Goal: Task Accomplishment & Management: Use online tool/utility

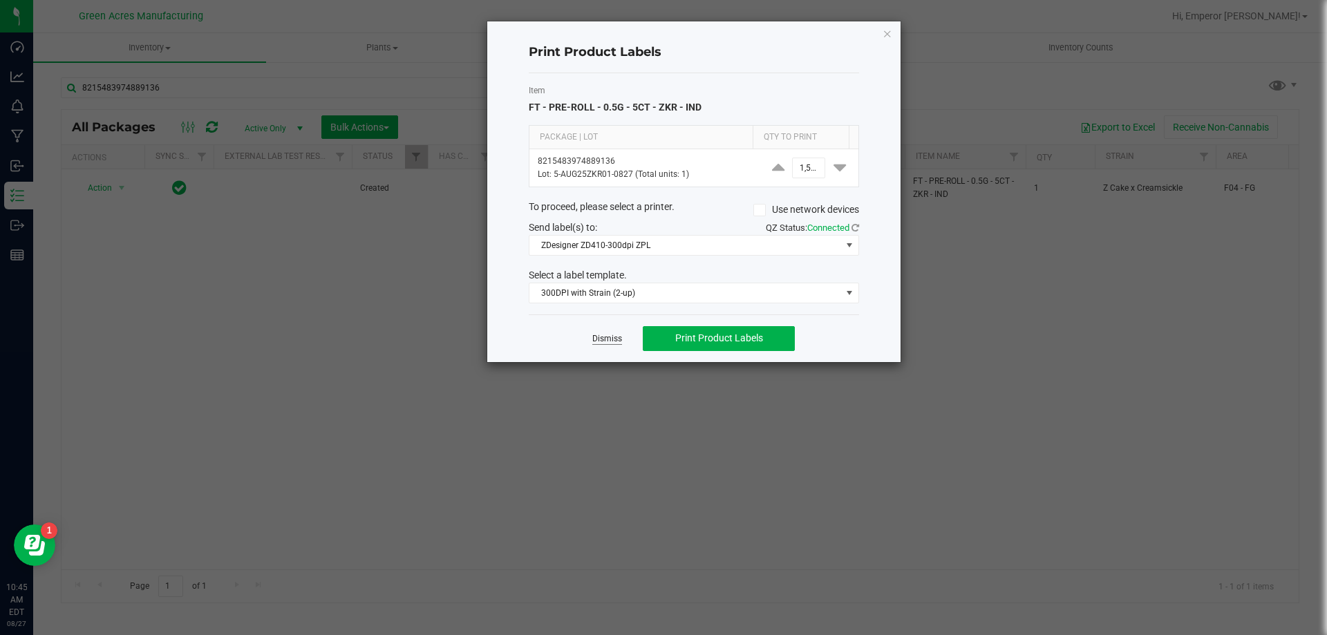
click at [603, 344] on link "Dismiss" at bounding box center [607, 339] width 30 height 12
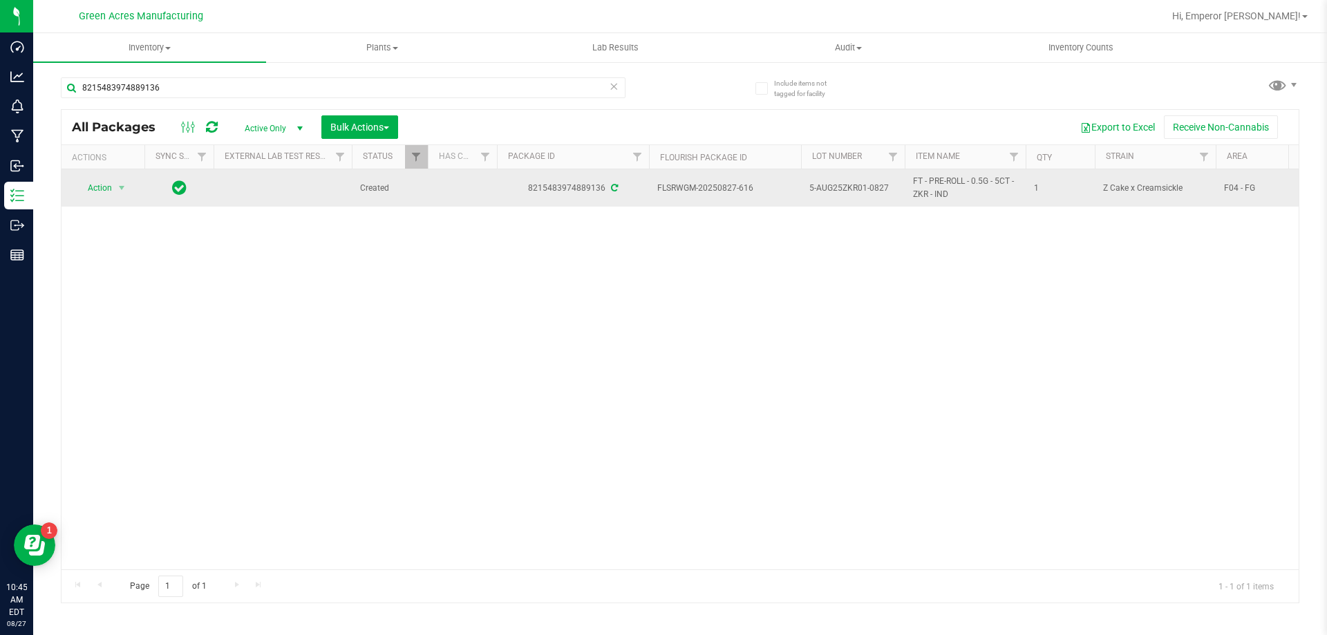
drag, startPoint x: 1181, startPoint y: 187, endPoint x: 1101, endPoint y: 189, distance: 80.2
click at [1101, 189] on td "Z Cake x Creamsickle" at bounding box center [1155, 187] width 121 height 37
copy span "Z Cake x Creamsickle"
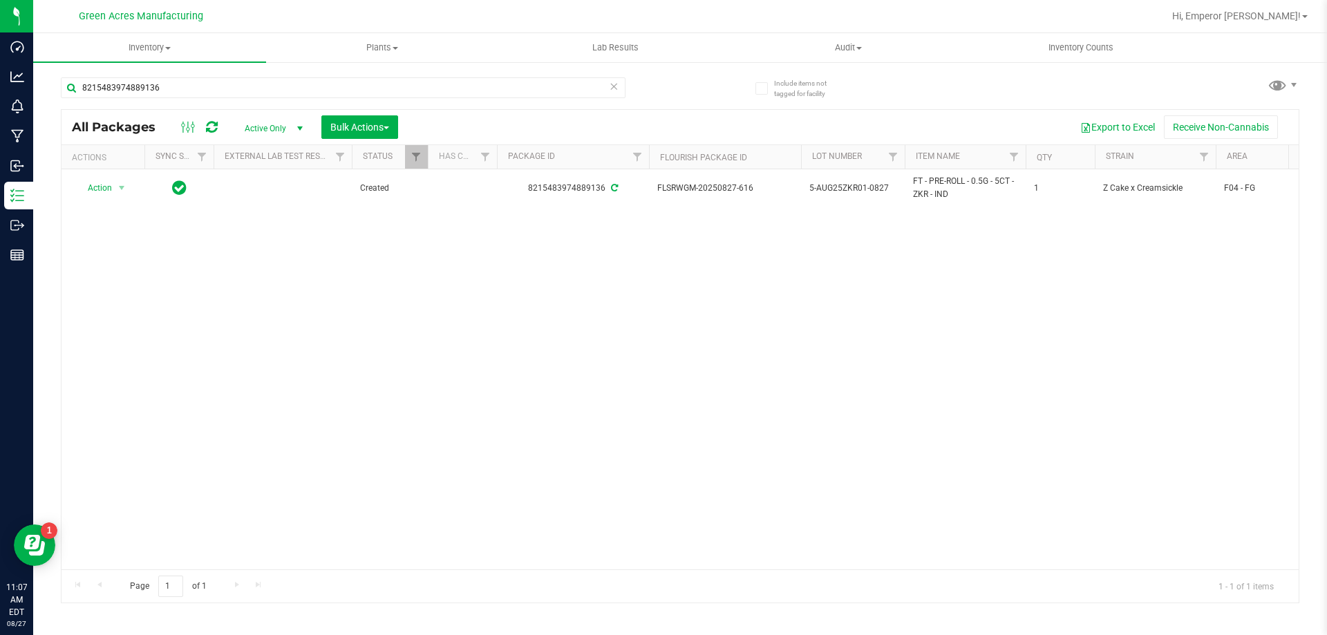
click at [1194, 346] on div "Action Action Adjust qty Create package Edit attributes Global inventory Locate…" at bounding box center [680, 369] width 1237 height 400
click at [195, 83] on input "8215483974889136" at bounding box center [343, 87] width 565 height 21
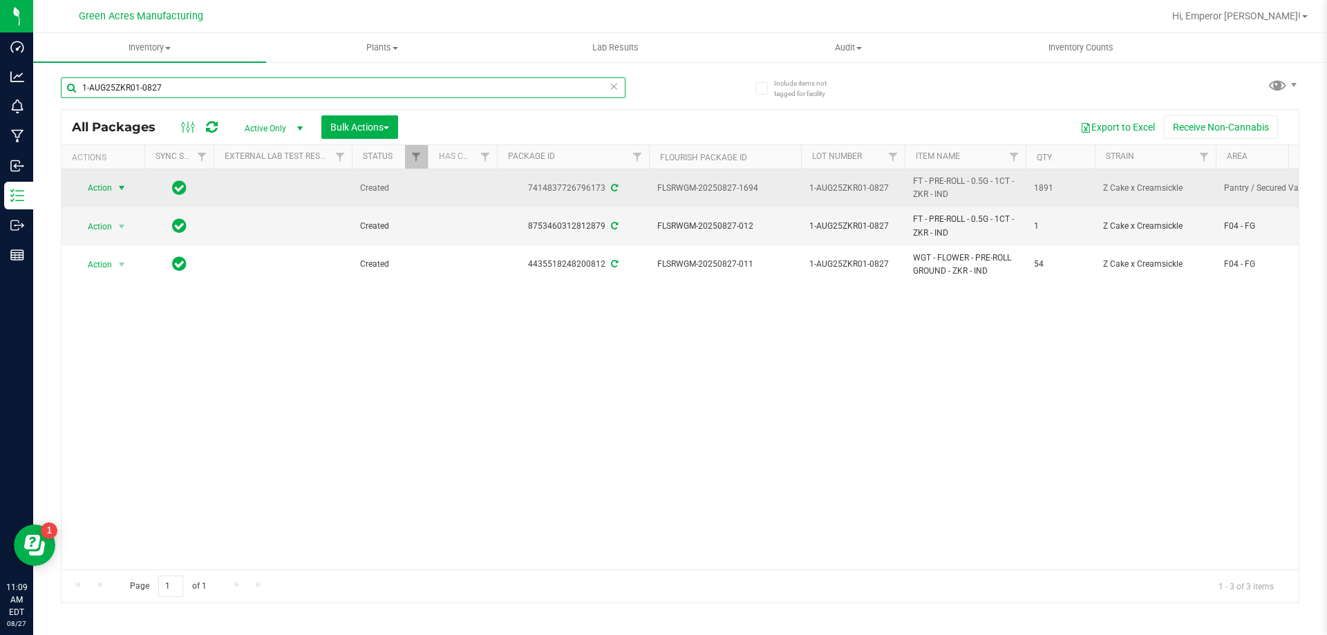
type input "1-AUG25ZKR01-0827"
click at [122, 188] on span "select" at bounding box center [121, 187] width 11 height 11
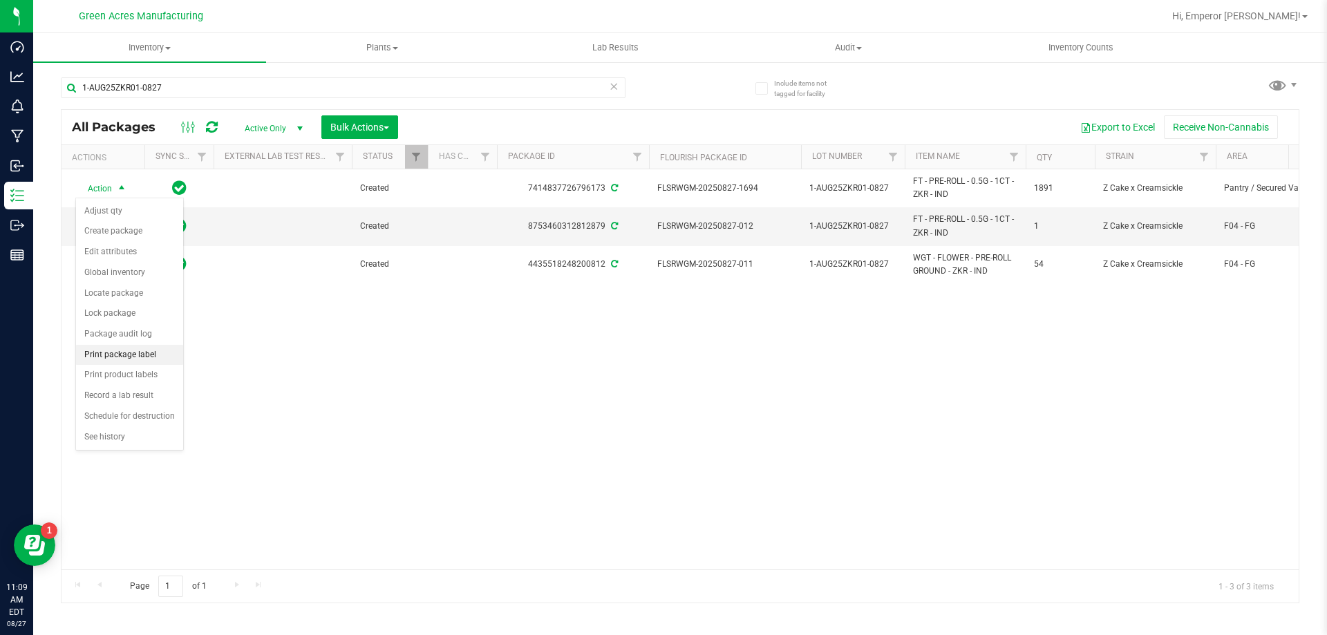
click at [117, 358] on li "Print package label" at bounding box center [129, 355] width 107 height 21
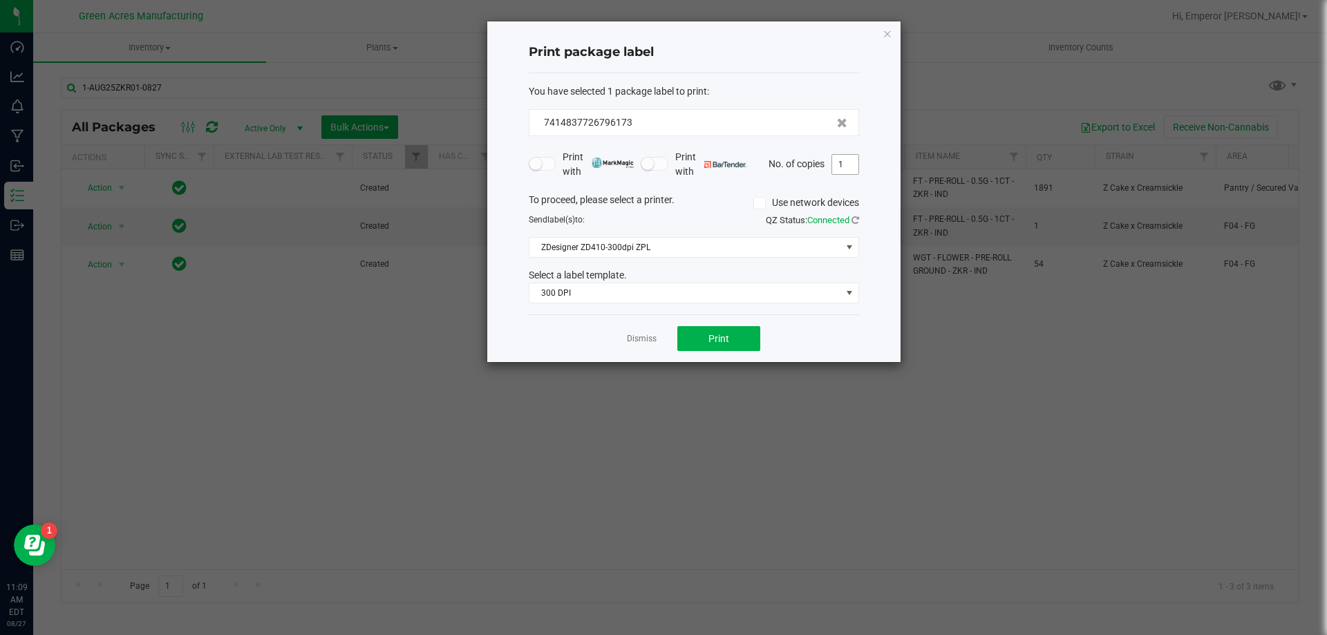
click at [840, 174] on span "1" at bounding box center [845, 164] width 28 height 21
click at [840, 170] on input "1" at bounding box center [845, 164] width 26 height 19
type input "2"
click at [751, 340] on button "Print" at bounding box center [718, 338] width 83 height 25
